Goal: Transaction & Acquisition: Download file/media

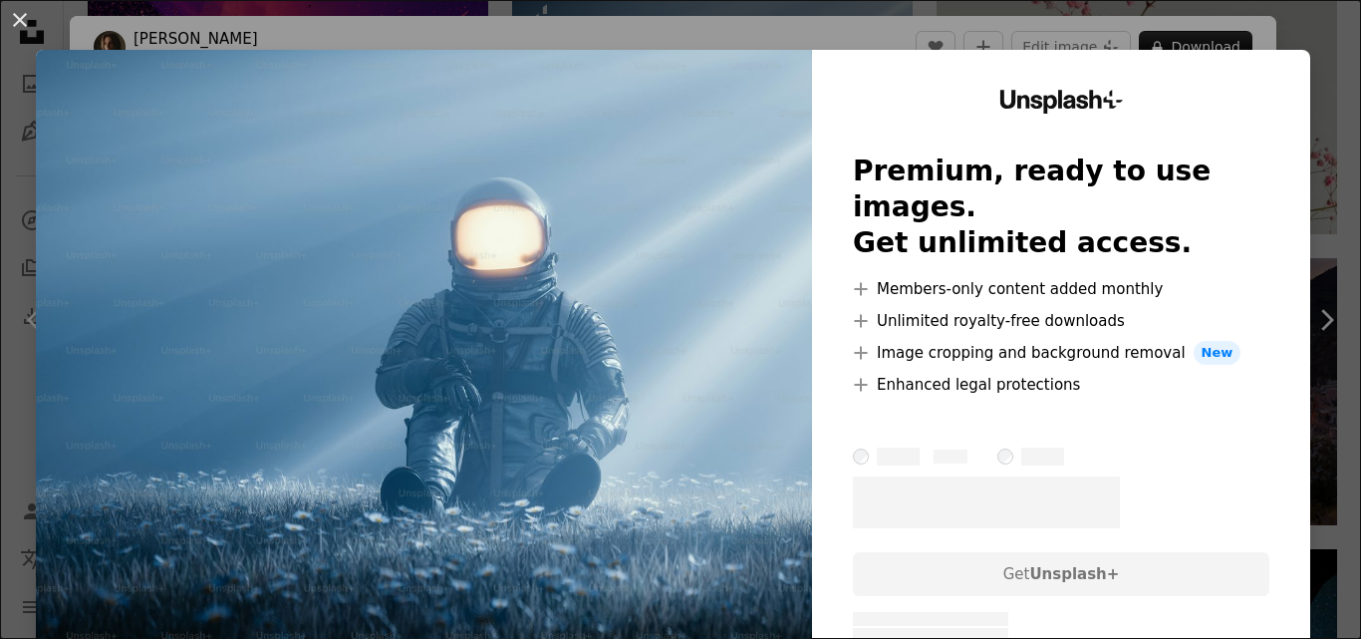
scroll to position [5282, 0]
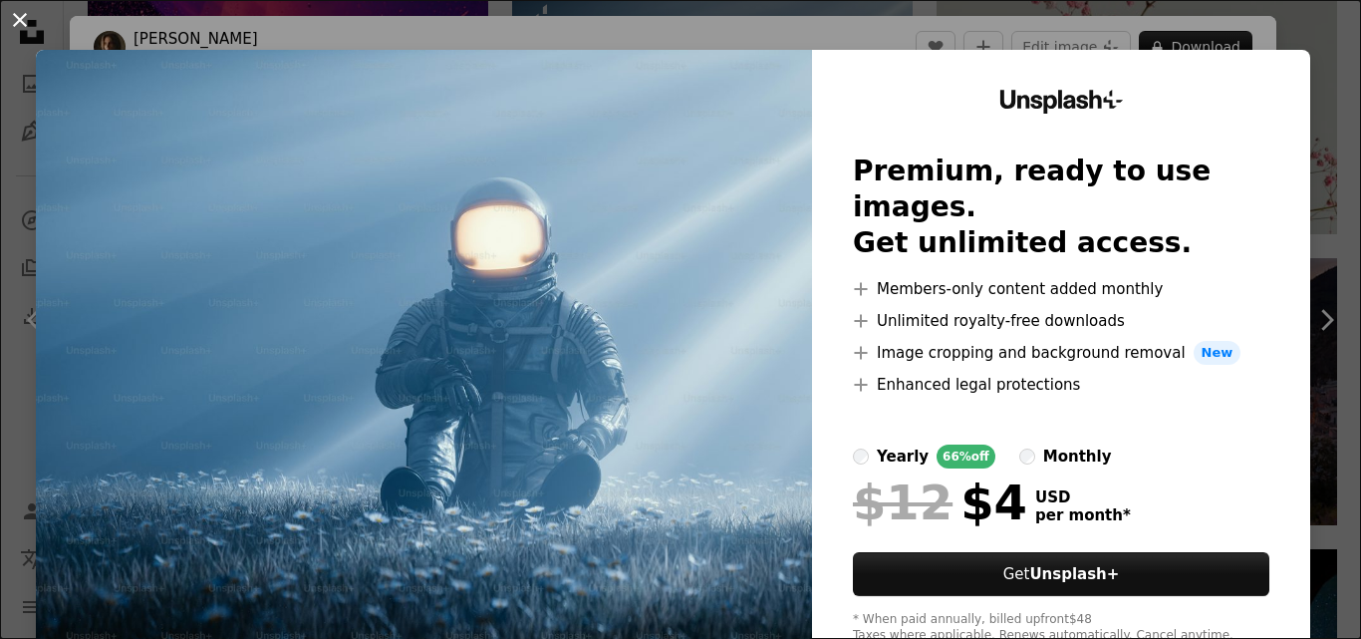
click at [11, 12] on button "An X shape" at bounding box center [20, 20] width 24 height 24
